Goal: Transaction & Acquisition: Book appointment/travel/reservation

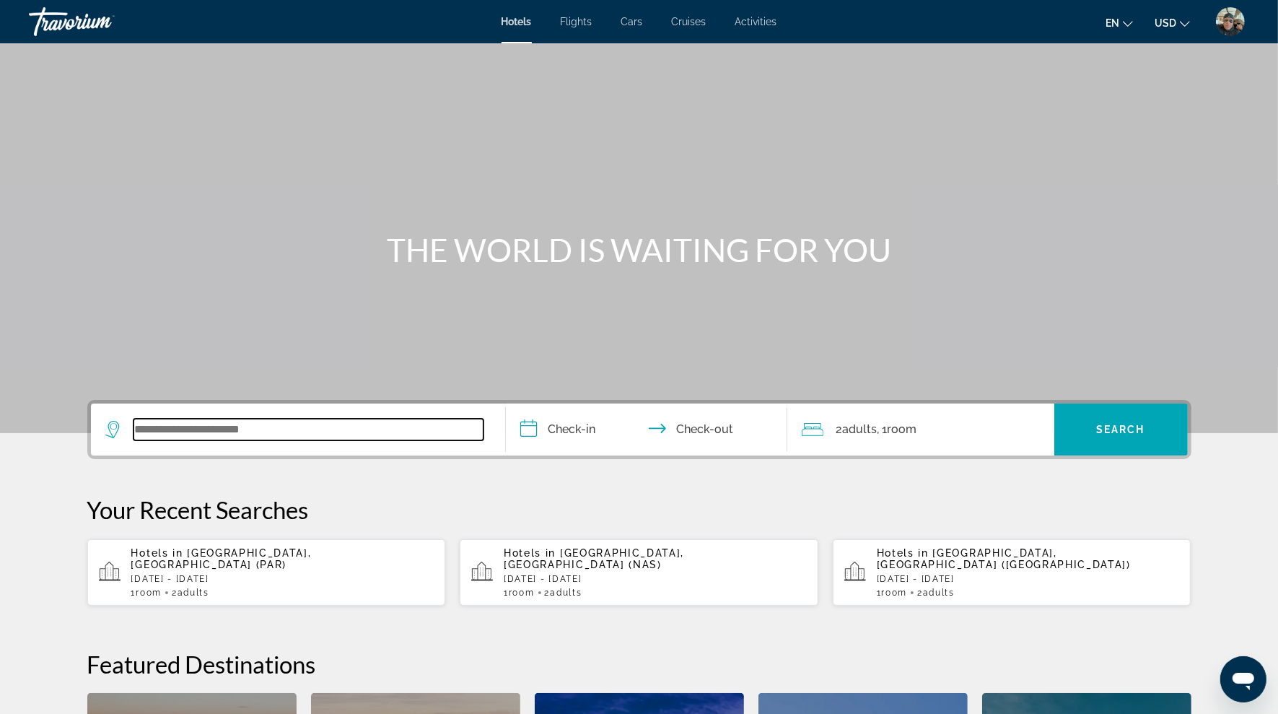
click at [227, 432] on input "Search widget" at bounding box center [309, 430] width 350 height 22
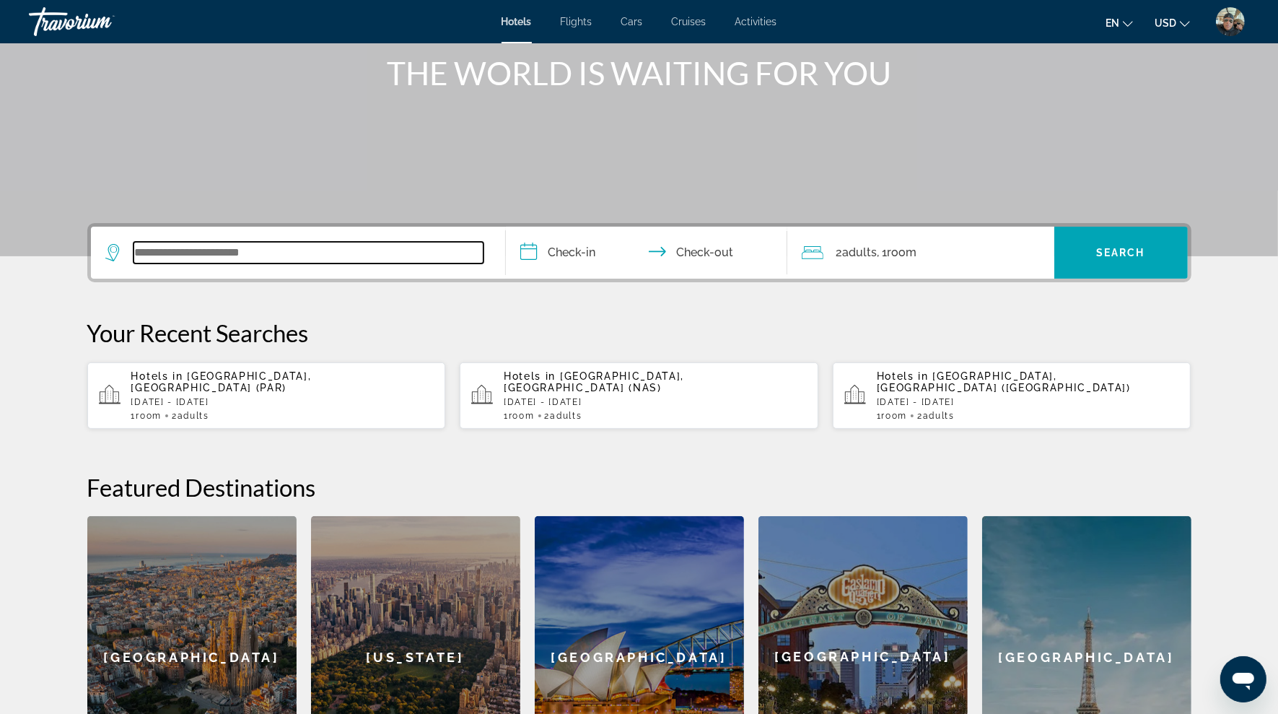
scroll to position [352, 0]
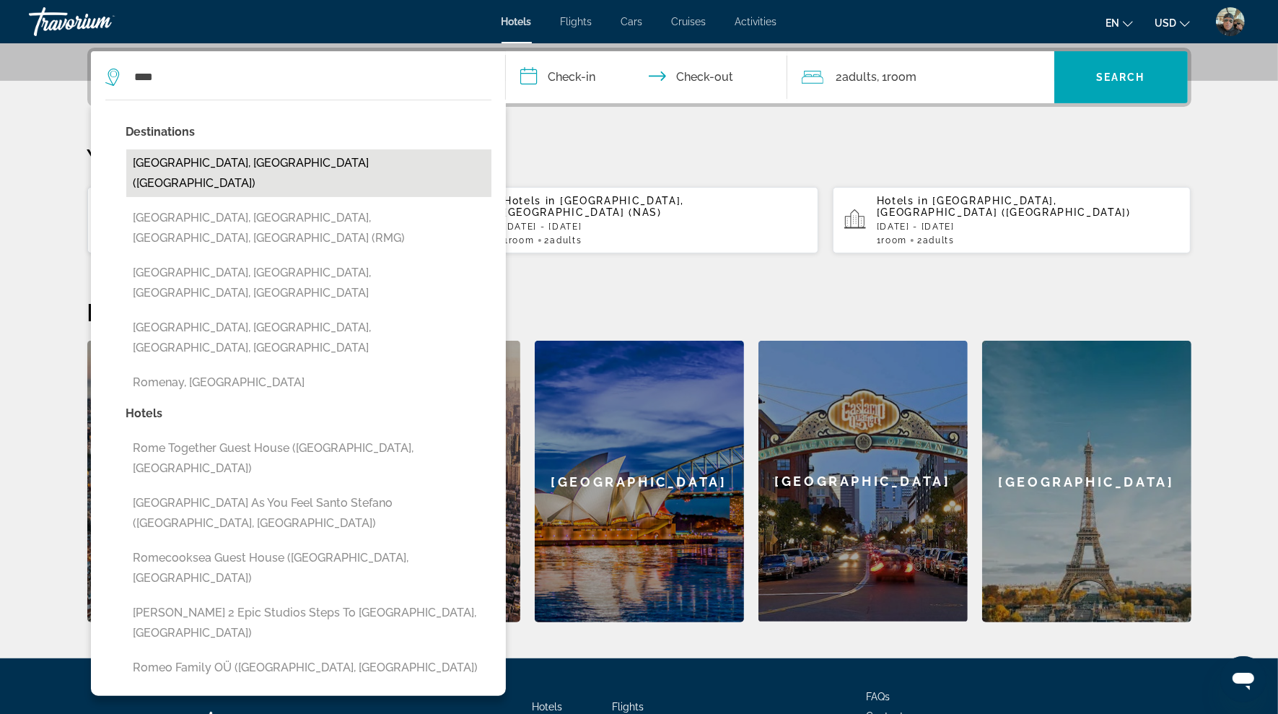
click at [191, 162] on button "[GEOGRAPHIC_DATA], [GEOGRAPHIC_DATA] ([GEOGRAPHIC_DATA])" at bounding box center [308, 173] width 365 height 48
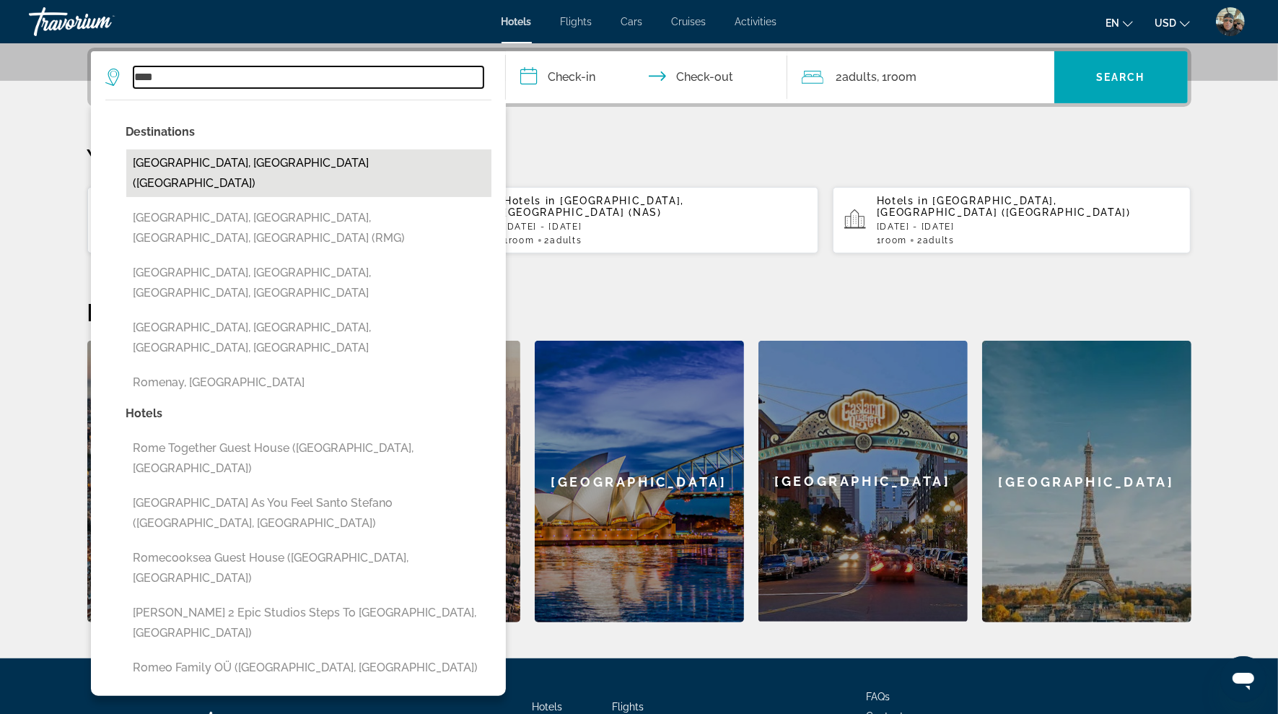
type input "**********"
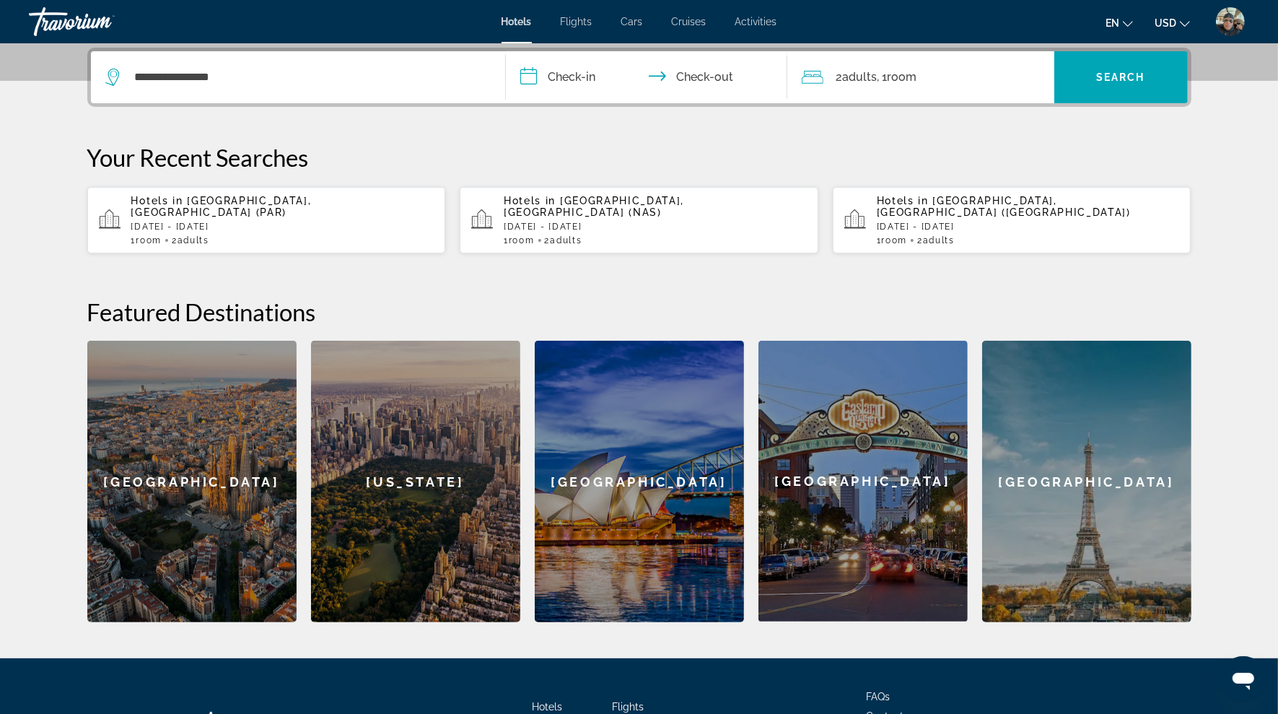
click at [559, 76] on input "**********" at bounding box center [649, 79] width 287 height 56
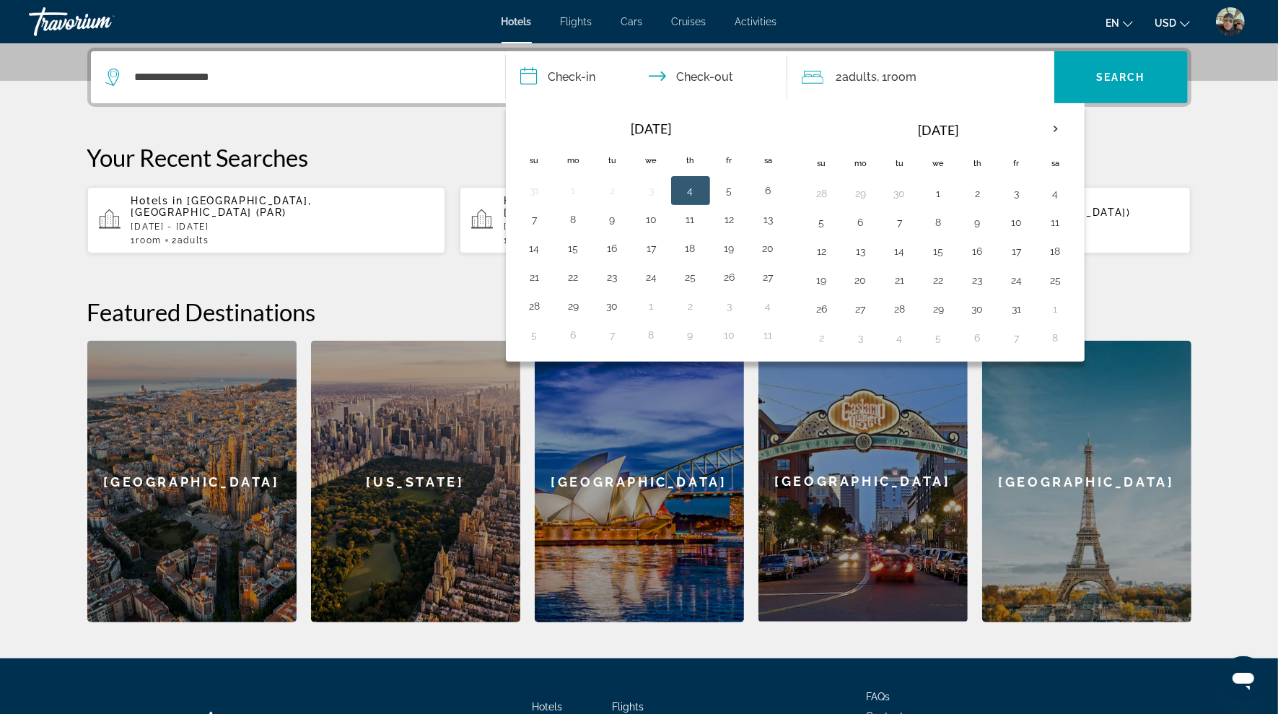
click at [685, 188] on button "4" at bounding box center [690, 190] width 23 height 20
click at [538, 216] on button "7" at bounding box center [534, 219] width 23 height 20
type input "**********"
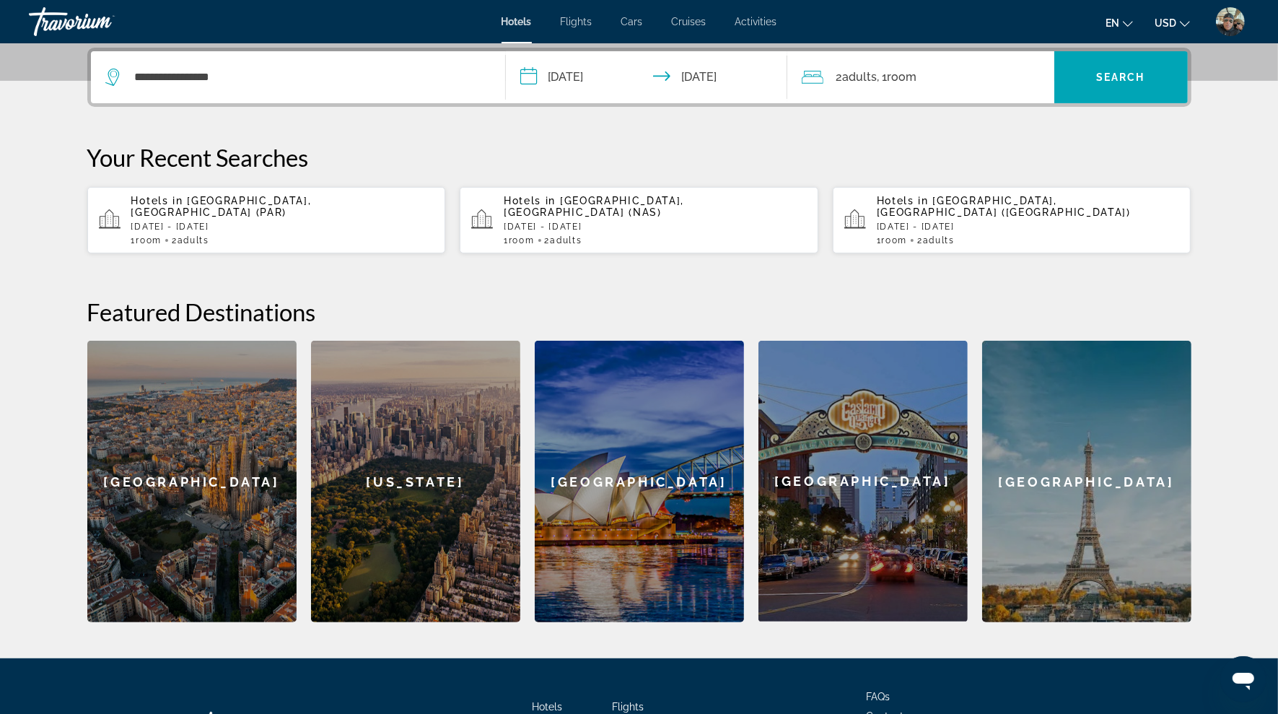
click at [469, 108] on div "**********" at bounding box center [639, 335] width 1162 height 575
click at [1106, 82] on span "Search" at bounding box center [1120, 77] width 49 height 12
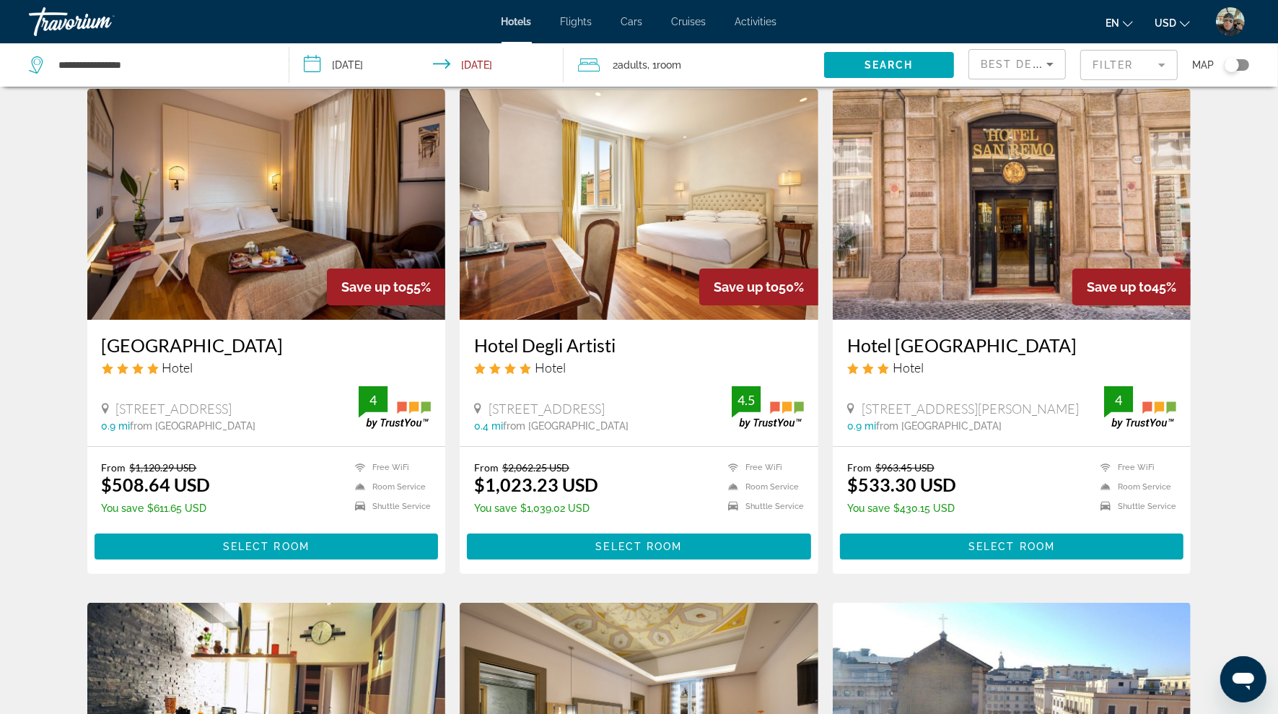
scroll to position [79, 0]
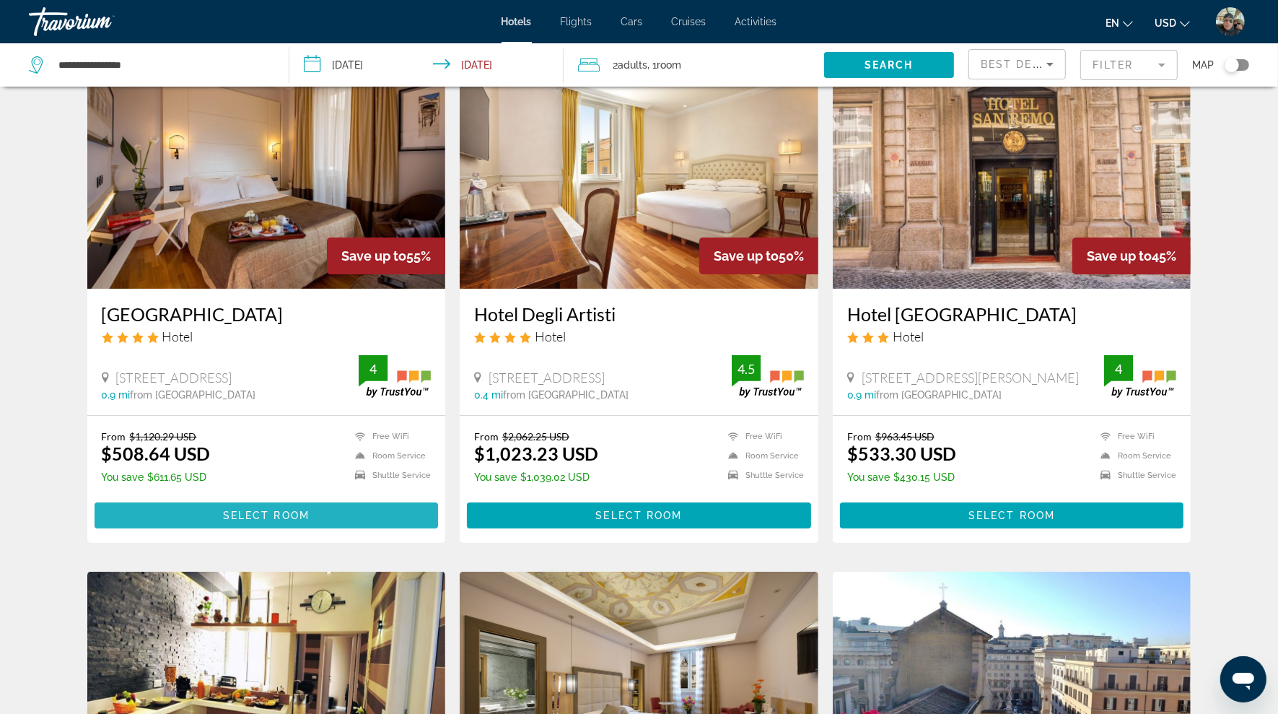
click at [268, 512] on span "Select Room" at bounding box center [266, 516] width 87 height 12
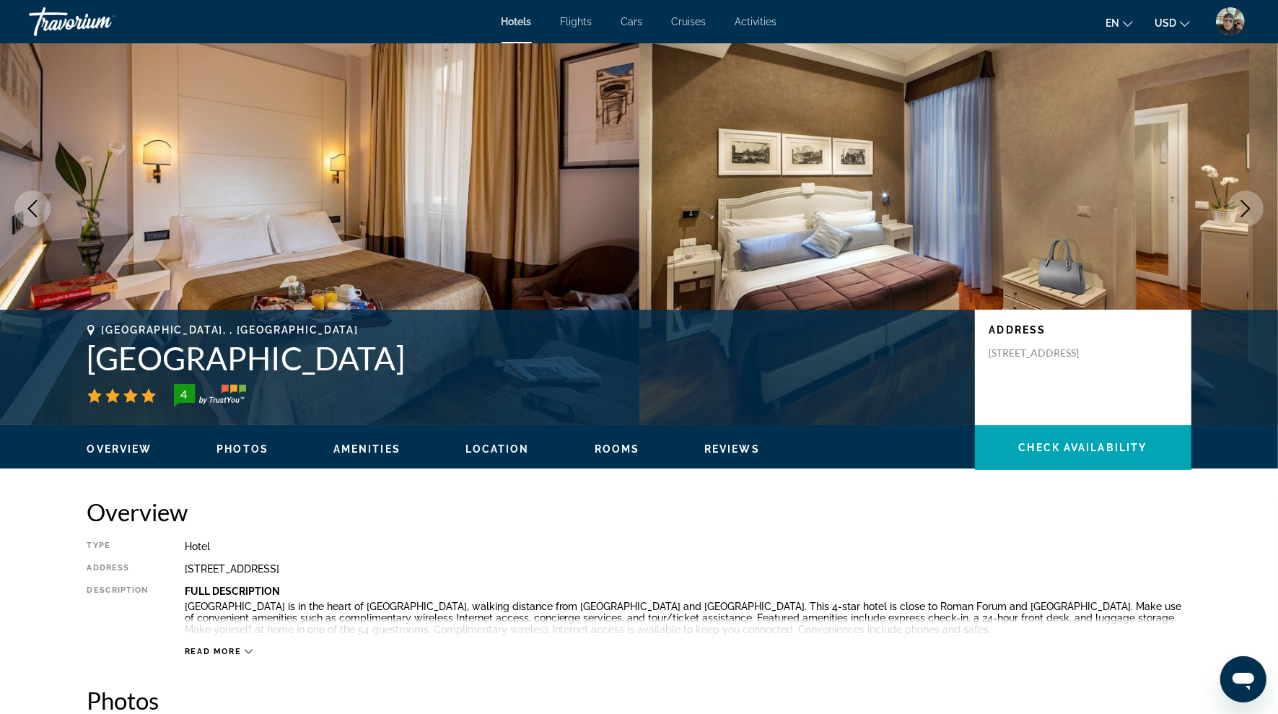
scroll to position [245, 0]
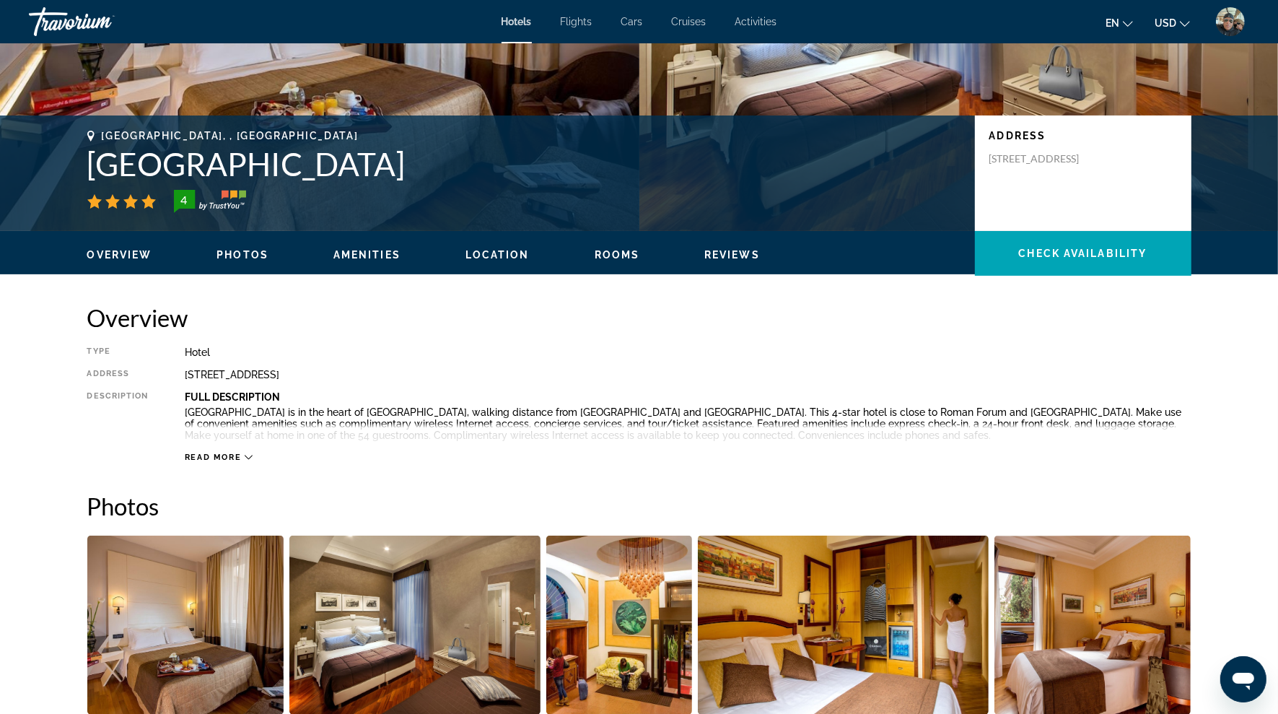
click at [232, 454] on span "Read more" at bounding box center [213, 457] width 57 height 9
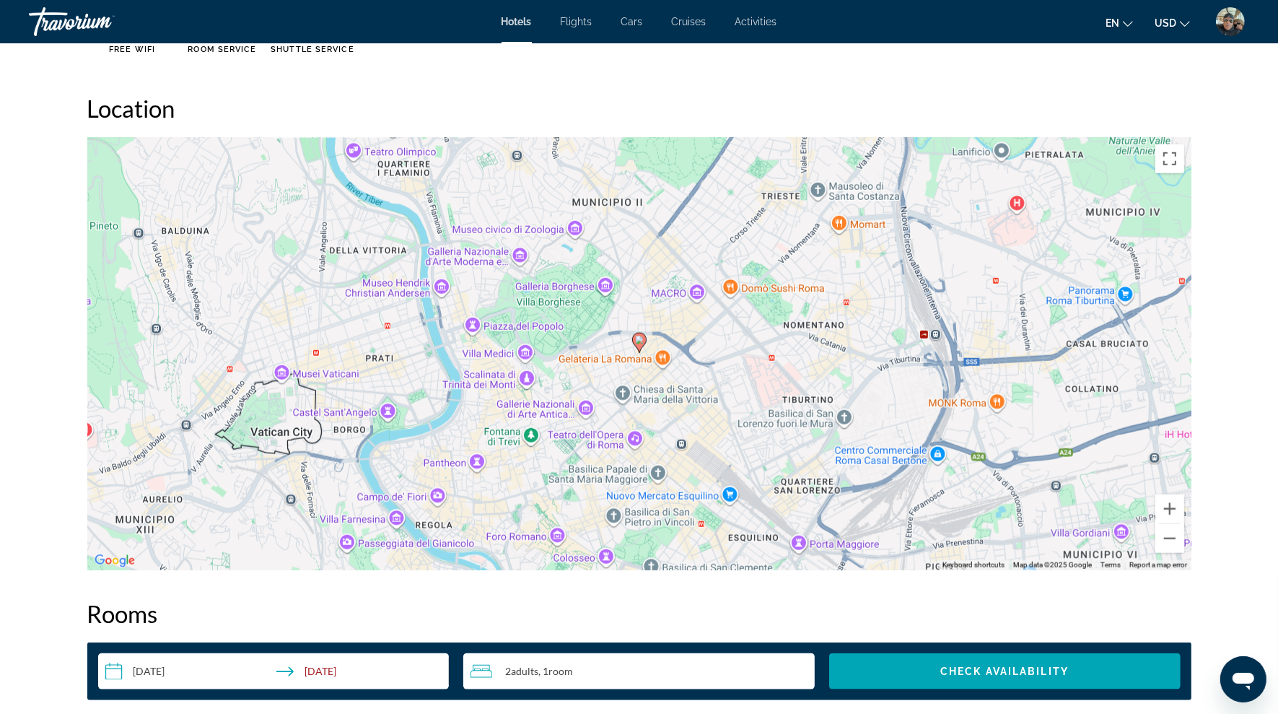
scroll to position [1260, 0]
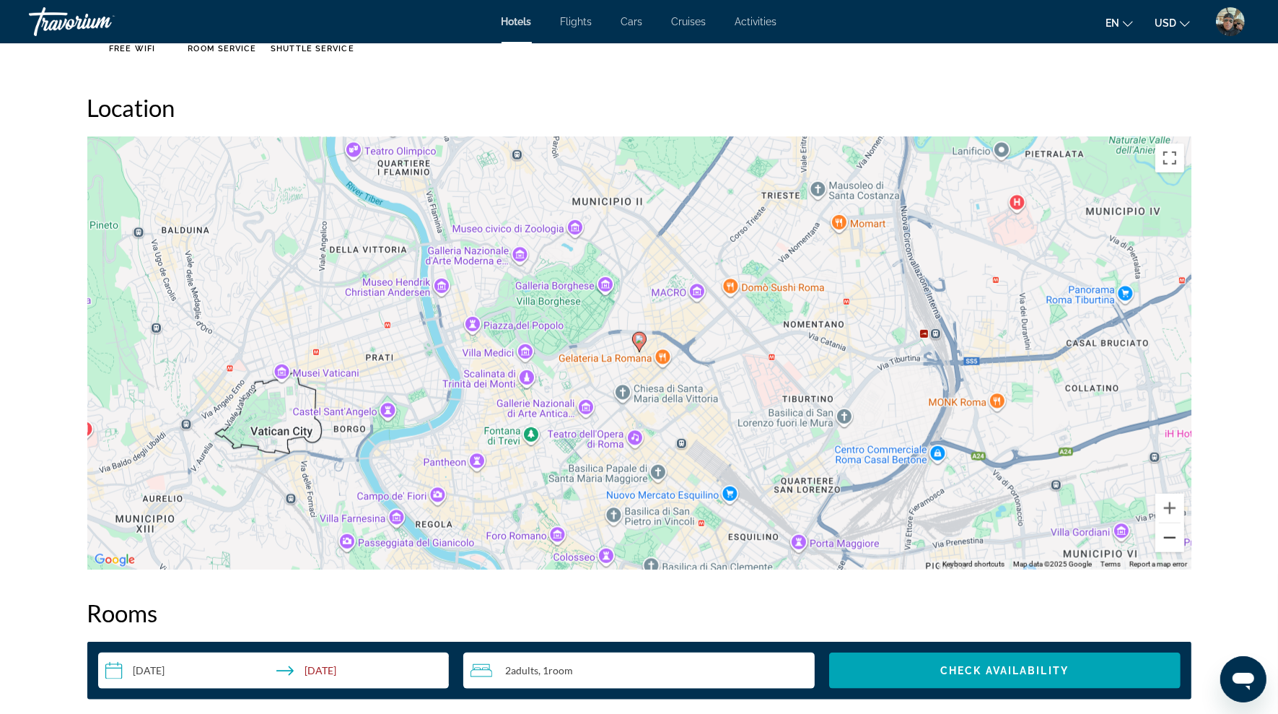
click at [1168, 536] on button "Zoom out" at bounding box center [1170, 537] width 29 height 29
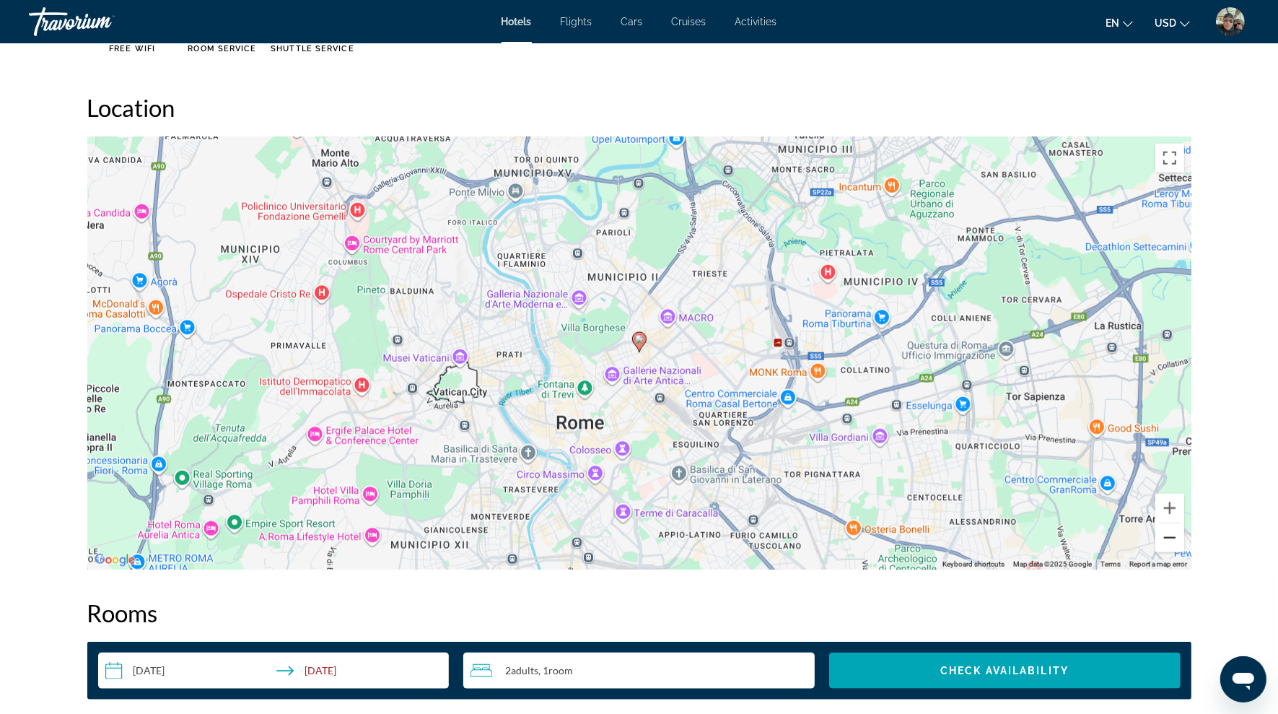
click at [1171, 535] on button "Zoom out" at bounding box center [1170, 537] width 29 height 29
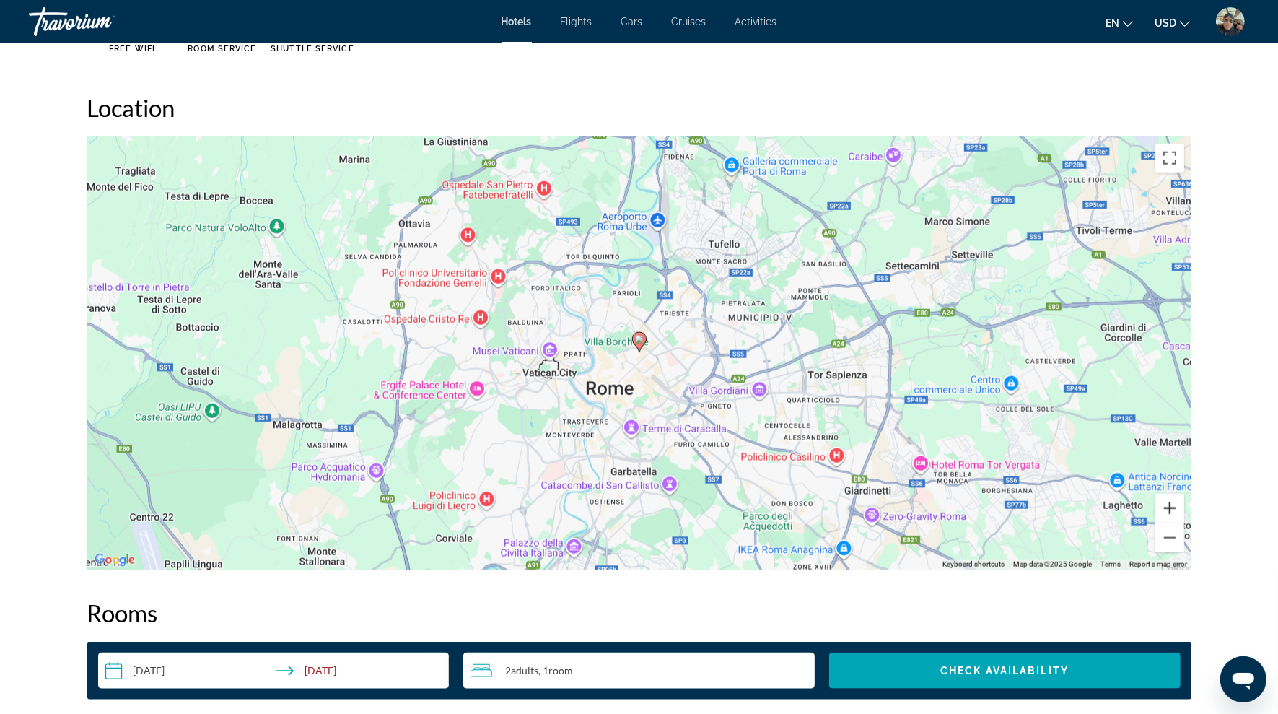
click at [1169, 504] on button "Zoom in" at bounding box center [1170, 508] width 29 height 29
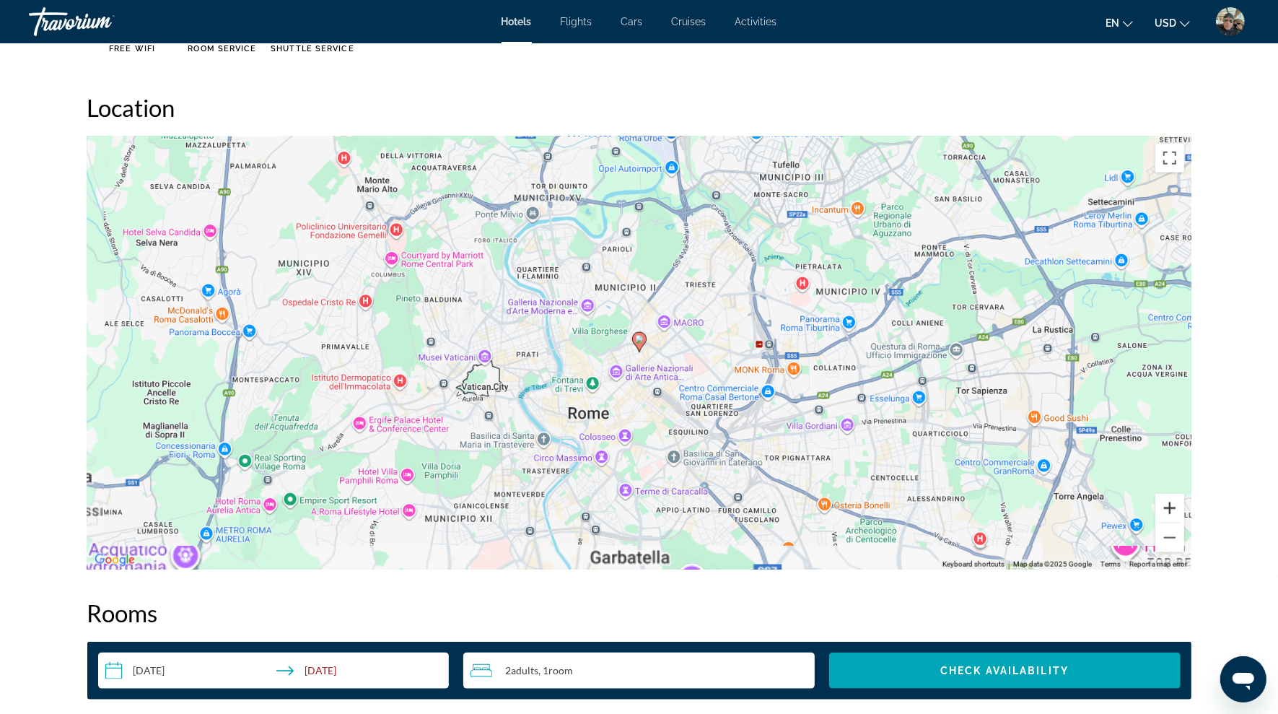
click at [1169, 504] on button "Zoom in" at bounding box center [1170, 508] width 29 height 29
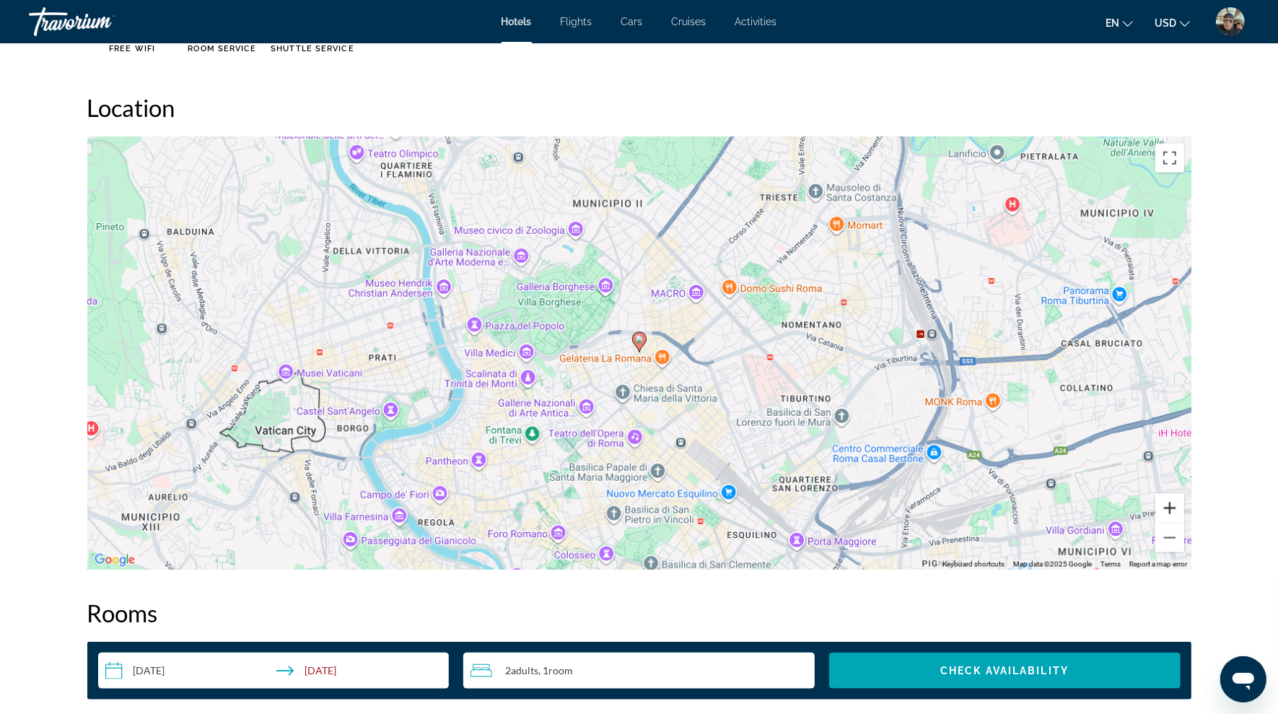
click at [1169, 504] on button "Zoom in" at bounding box center [1170, 508] width 29 height 29
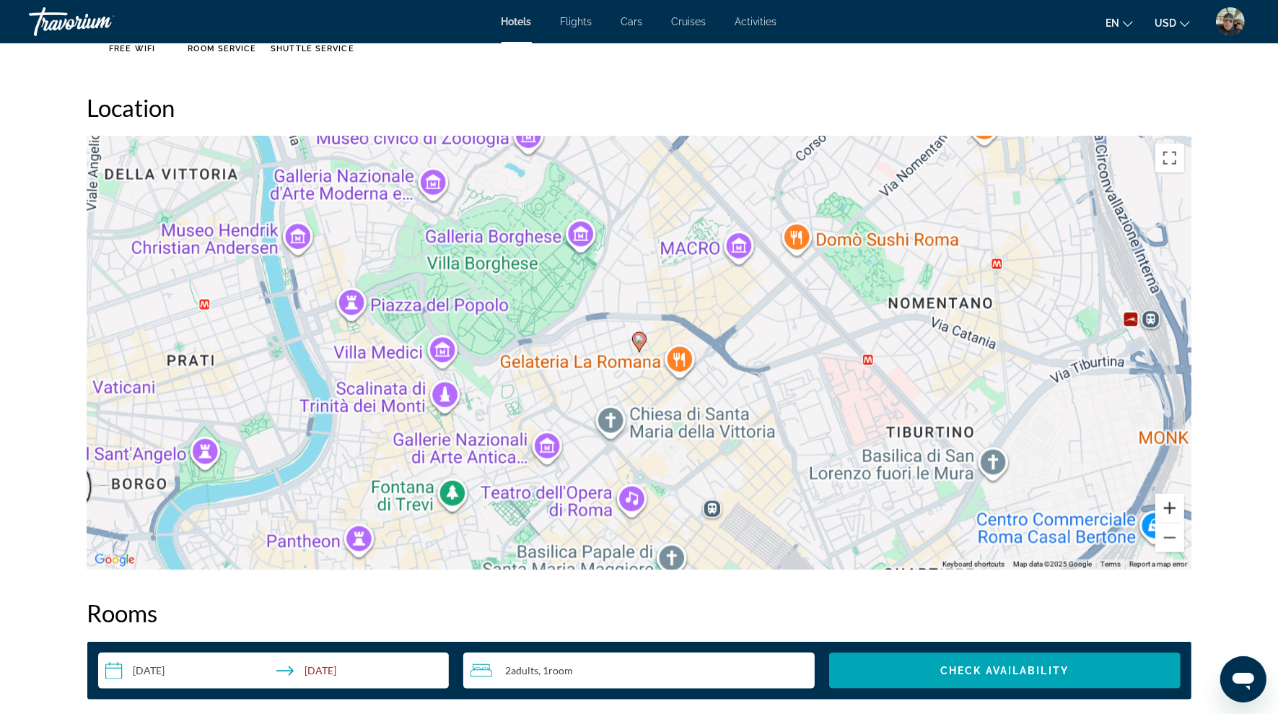
click at [1169, 504] on button "Zoom in" at bounding box center [1170, 508] width 29 height 29
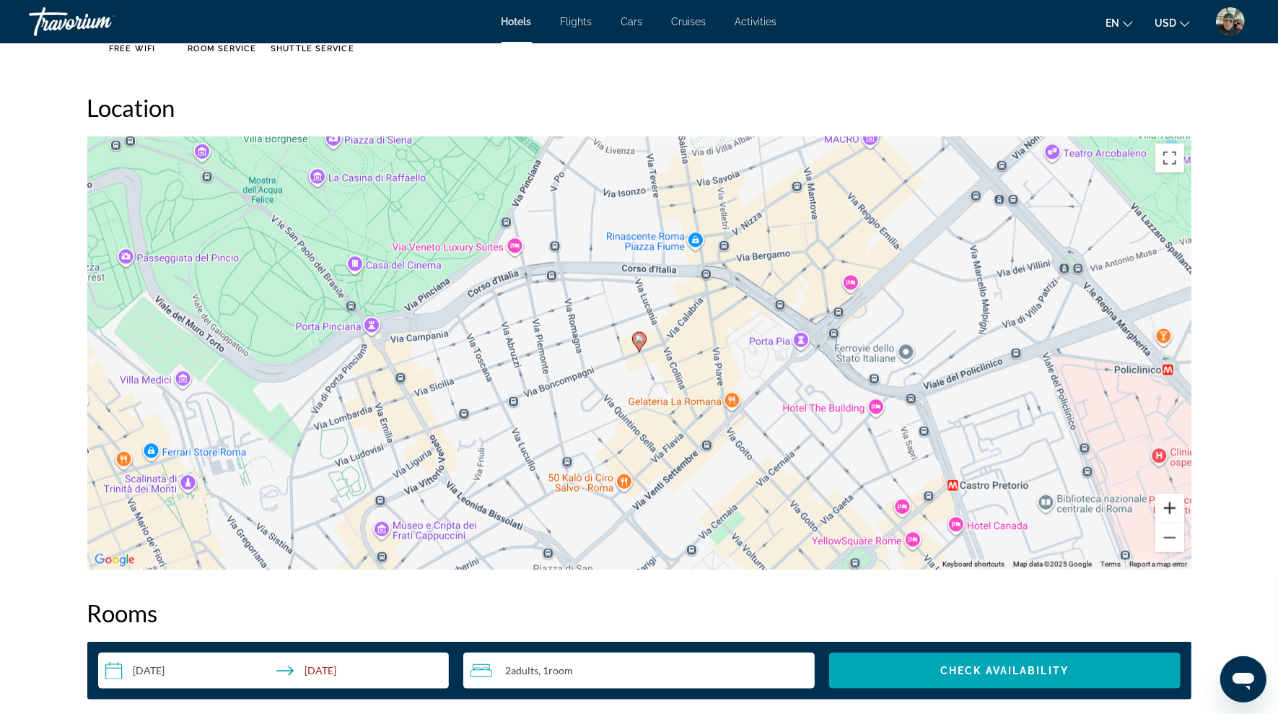
click at [1169, 504] on button "Zoom in" at bounding box center [1170, 508] width 29 height 29
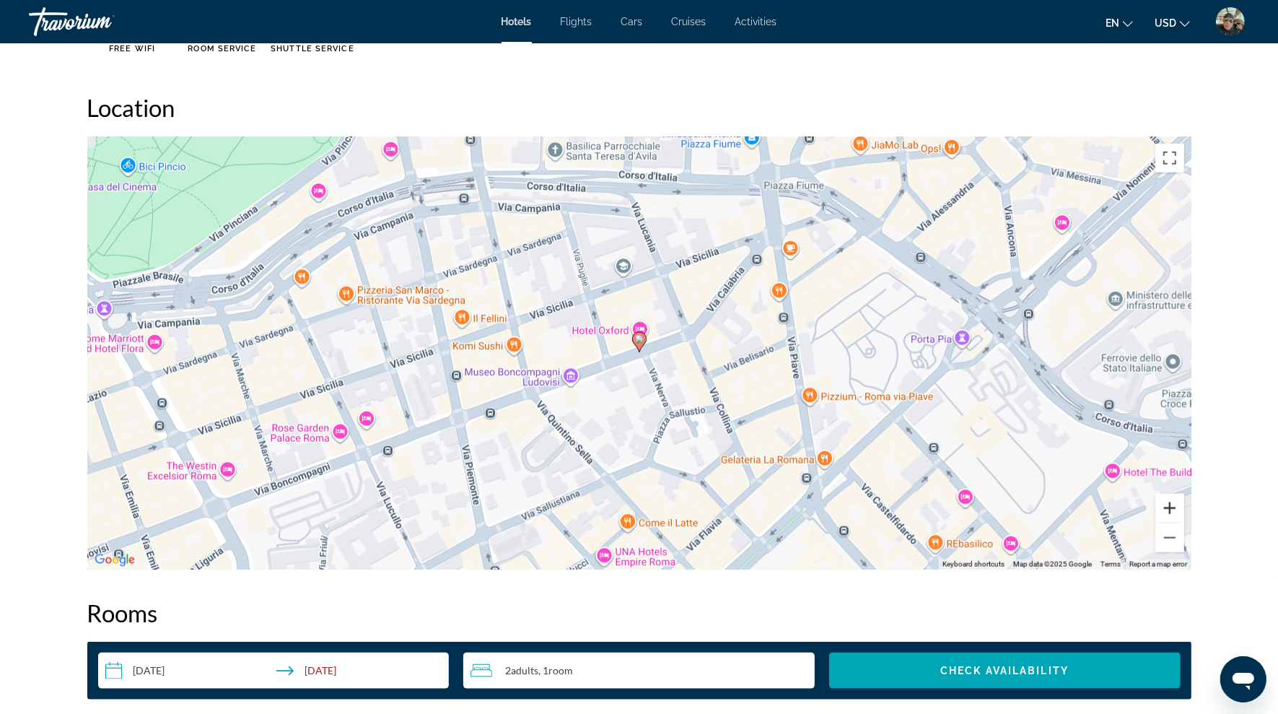
click at [1169, 504] on button "Zoom in" at bounding box center [1170, 508] width 29 height 29
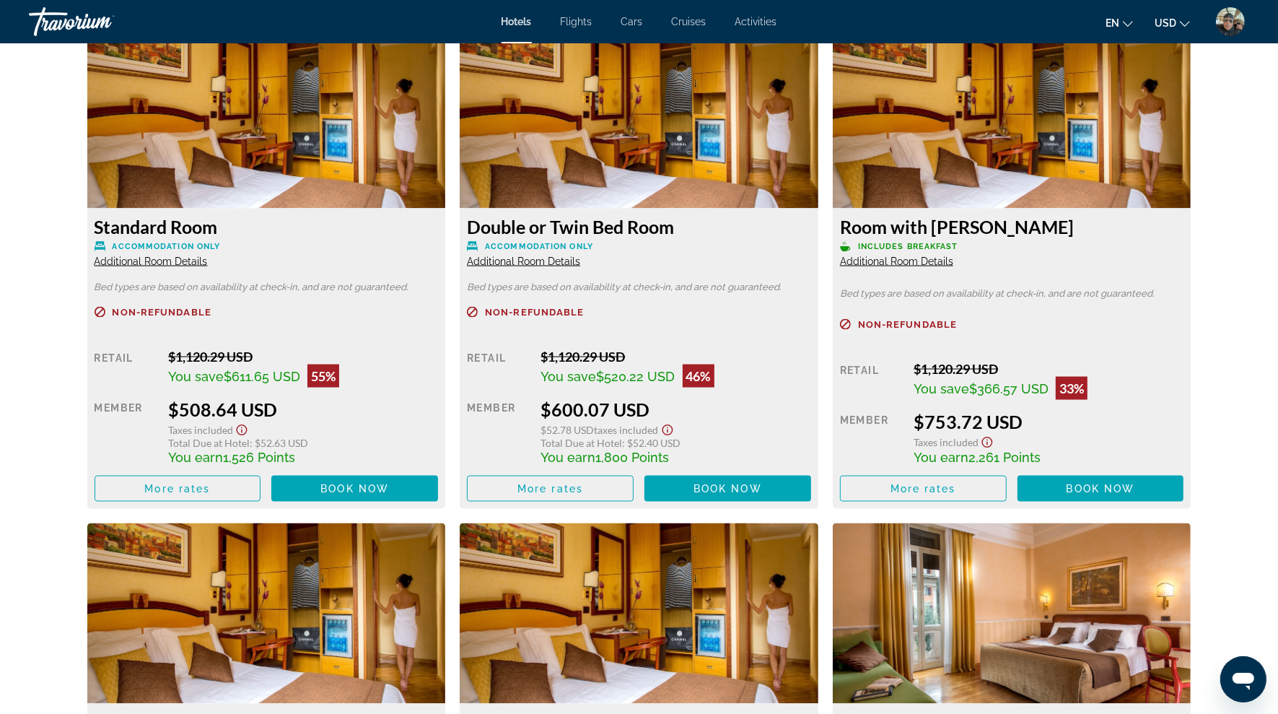
scroll to position [1965, 0]
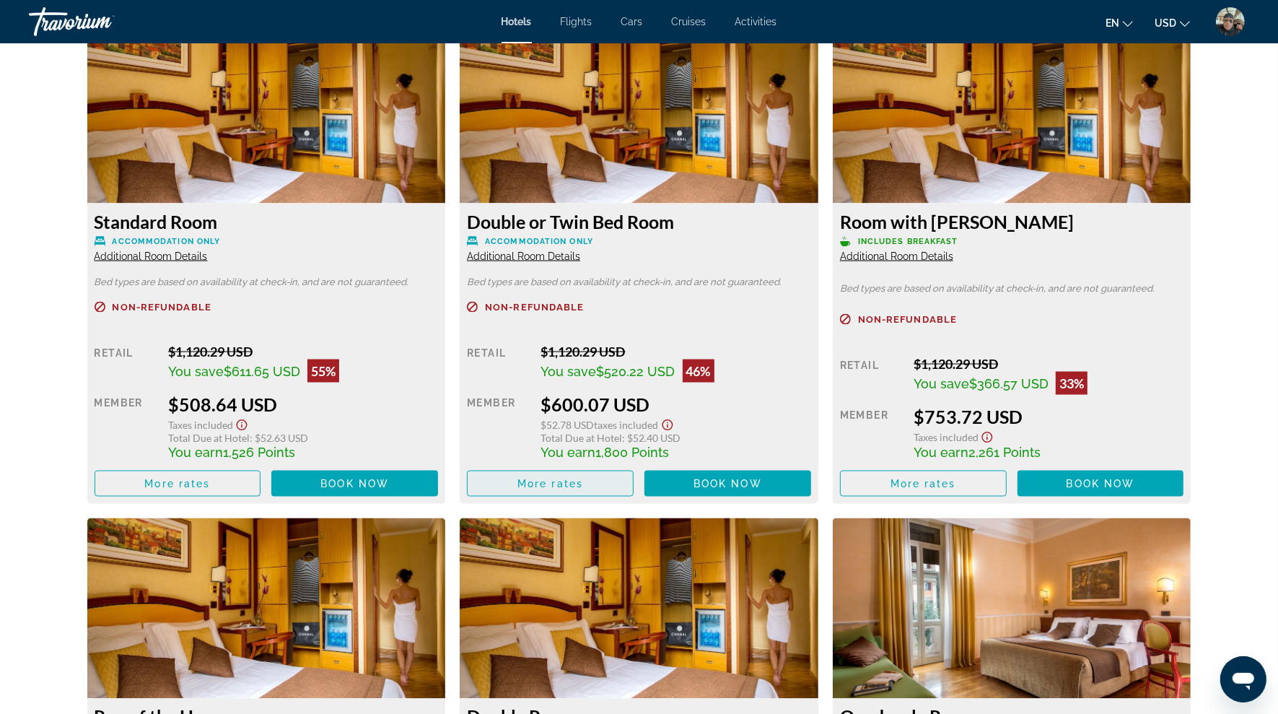
click at [261, 480] on span "Main content" at bounding box center [177, 483] width 165 height 35
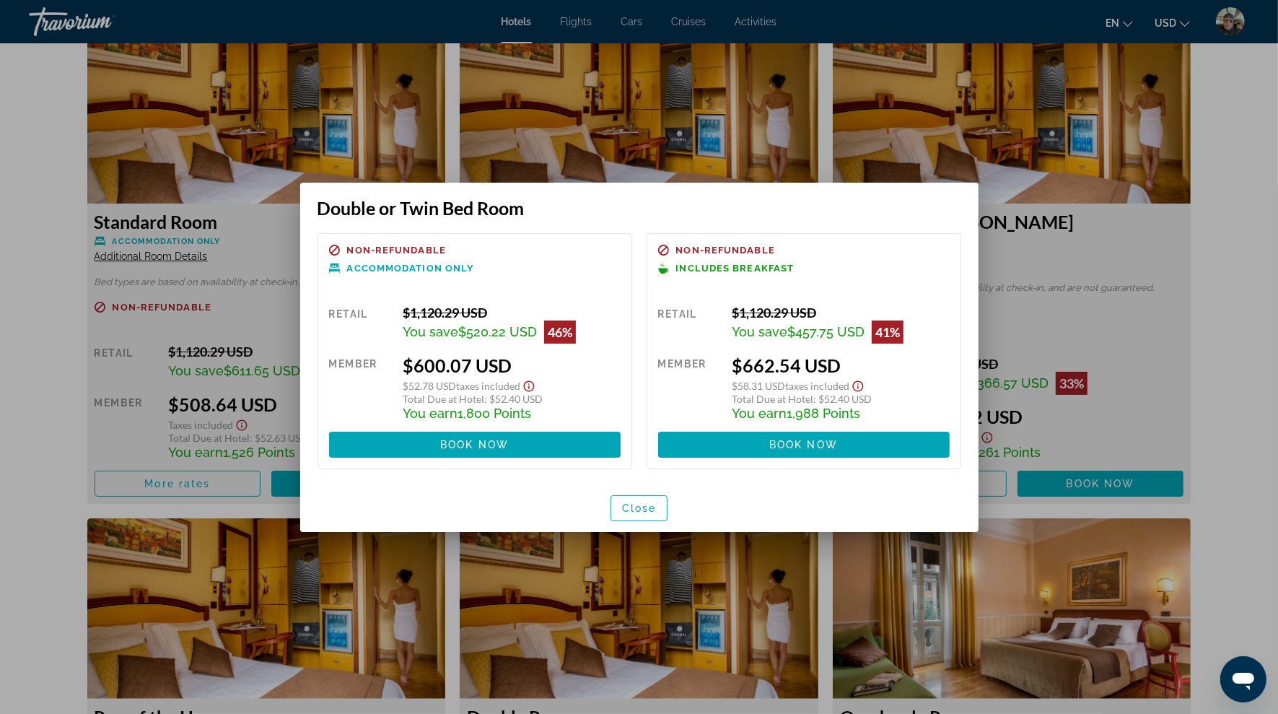
scroll to position [0, 0]
click at [636, 507] on span "Close" at bounding box center [639, 508] width 35 height 12
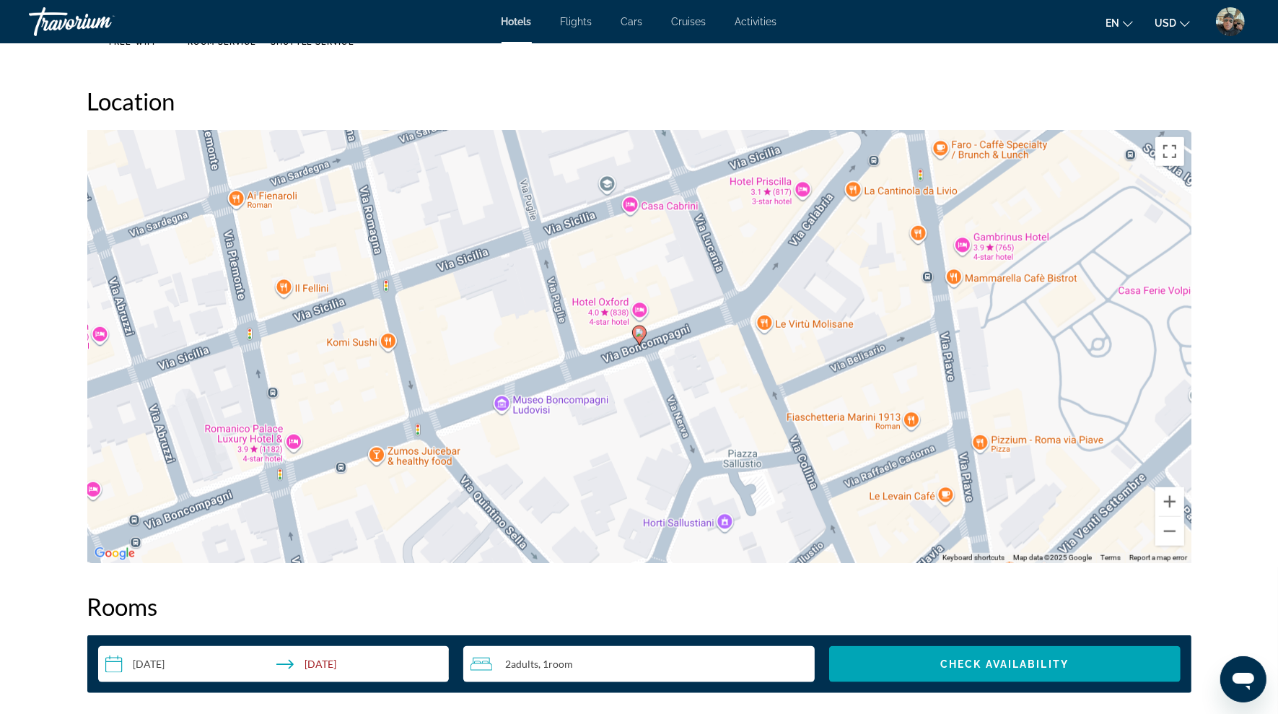
scroll to position [1259, 0]
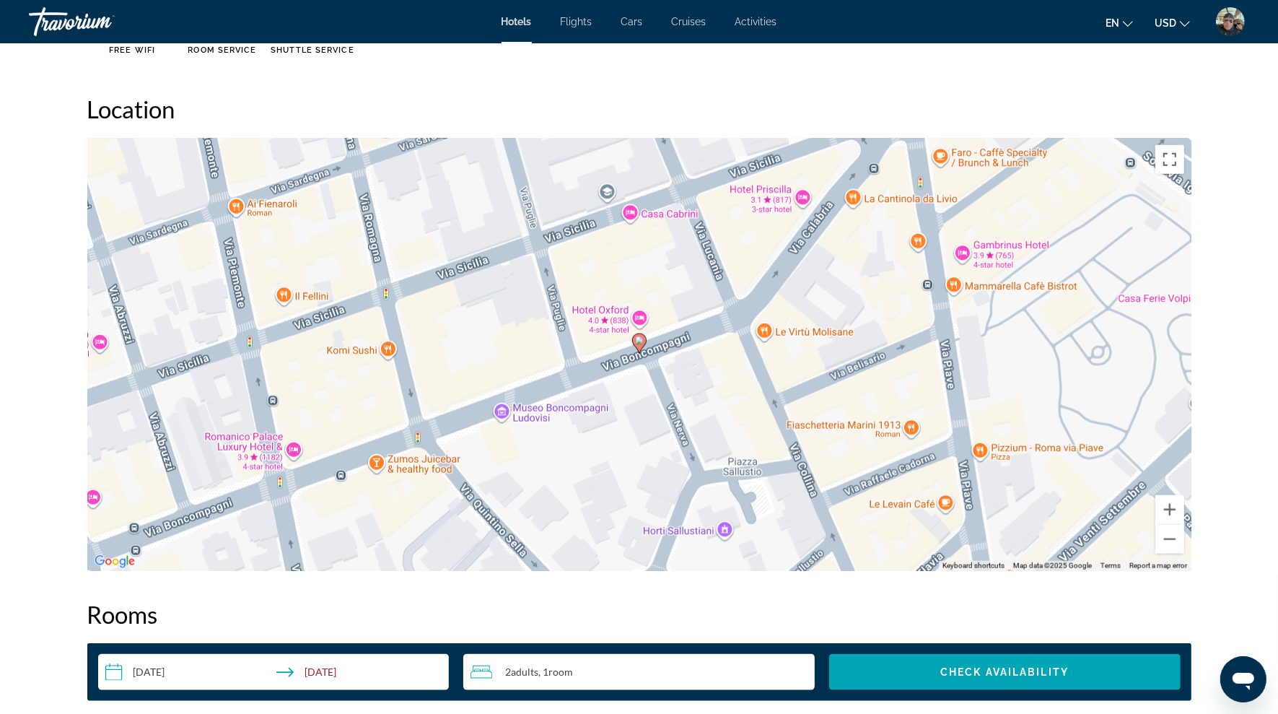
click at [639, 320] on div "To activate drag with keyboard, press Alt + Enter. Once in keyboard drag state,…" at bounding box center [639, 354] width 1104 height 433
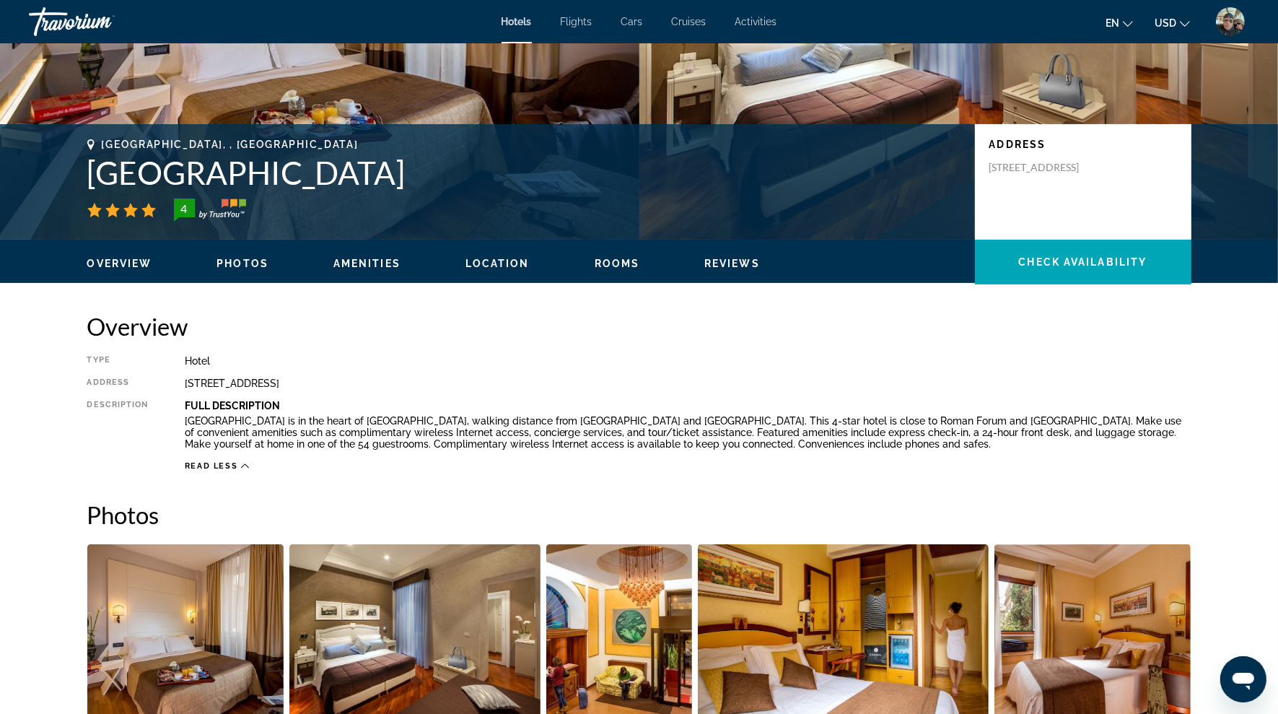
scroll to position [0, 0]
